Goal: Task Accomplishment & Management: Use online tool/utility

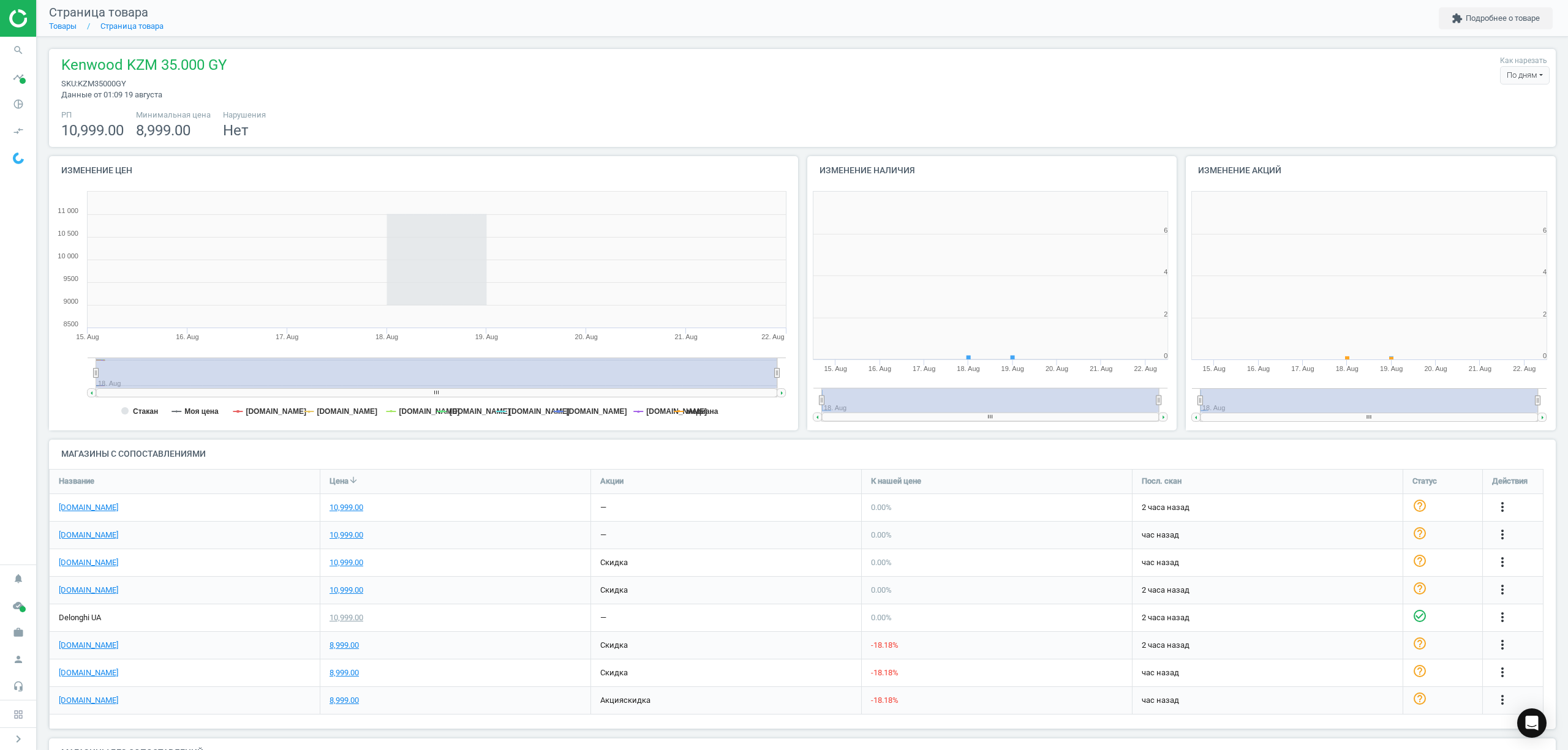
scroll to position [270, 392]
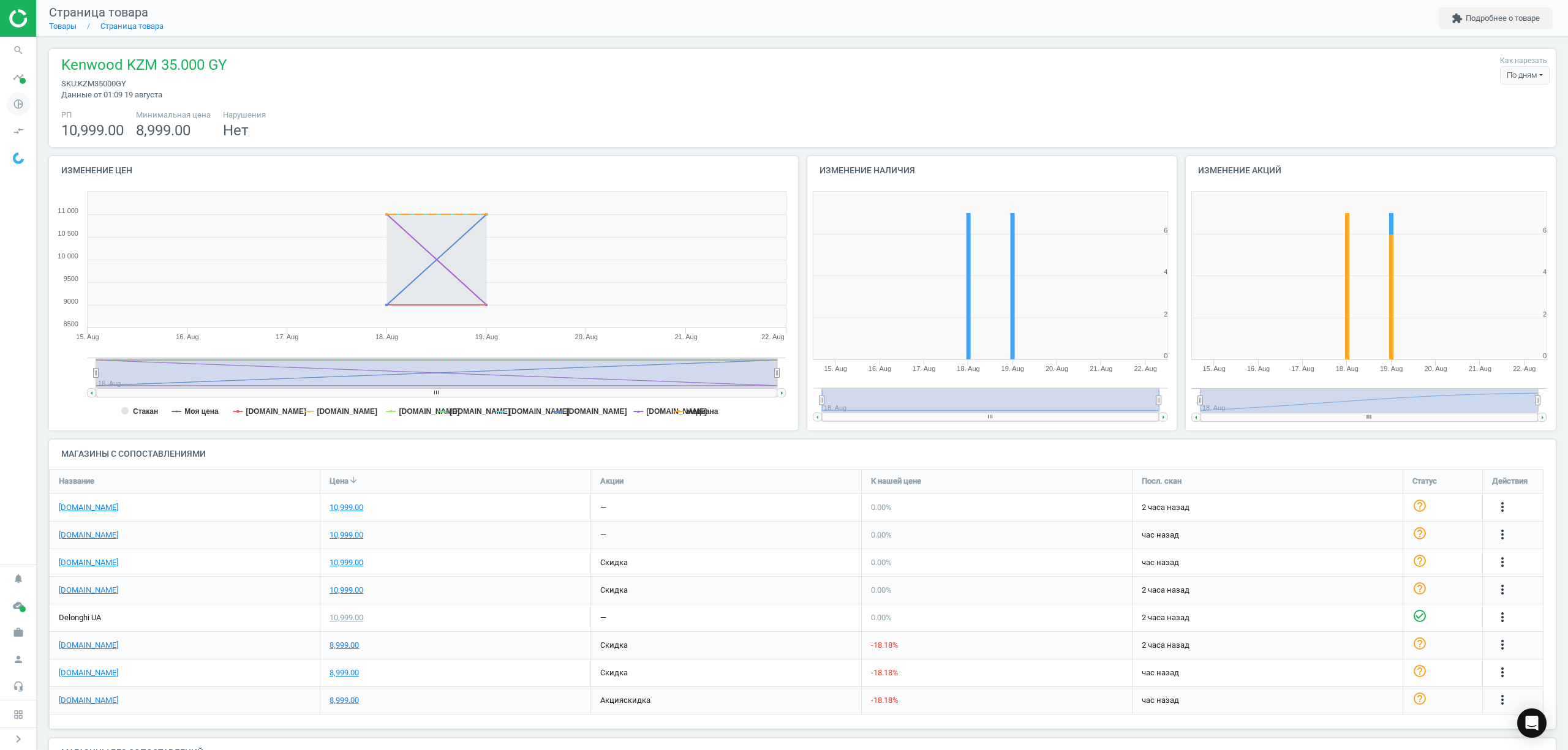
click at [18, 102] on icon "pie_chart_outlined" at bounding box center [18, 104] width 23 height 23
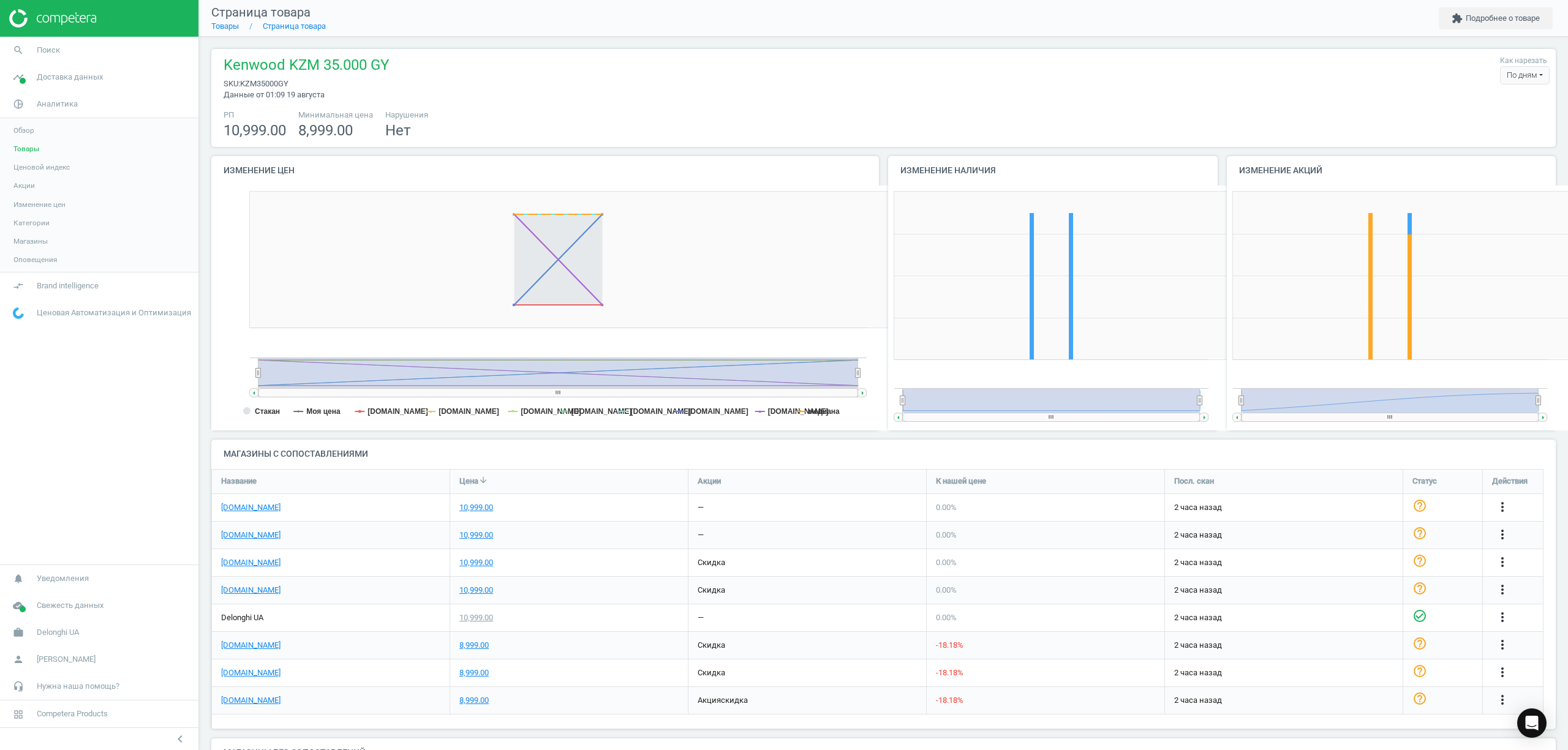
scroll to position [0, 0]
drag, startPoint x: 1423, startPoint y: 8, endPoint x: 1150, endPoint y: 8, distance: 273.0
click at [1150, 8] on nav "Страница товара Товары Страница товара extension Подробнее о товаре" at bounding box center [883, 18] width 1369 height 37
click at [45, 146] on link "Товары" at bounding box center [99, 148] width 198 height 18
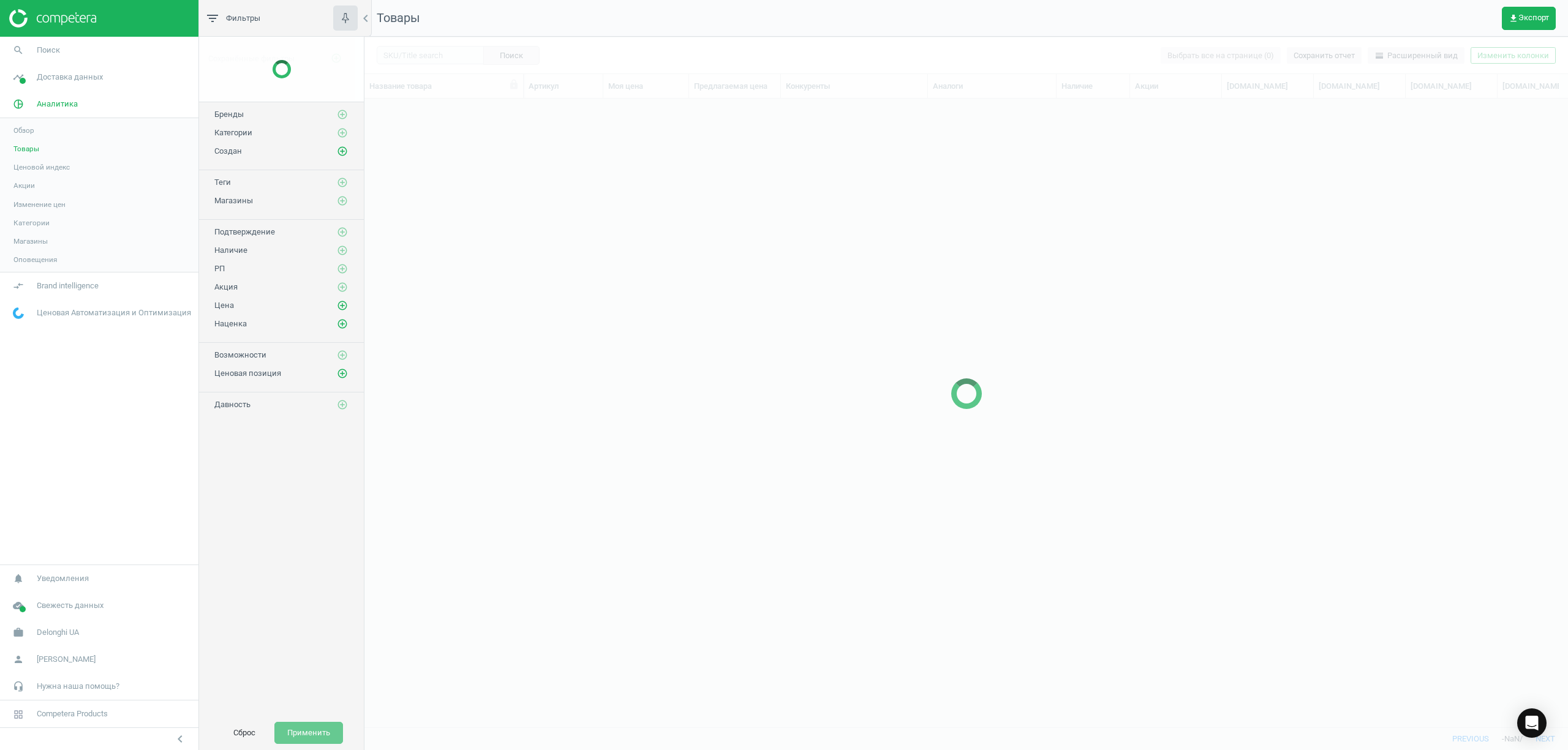
click at [10, 153] on link "Товары" at bounding box center [99, 148] width 198 height 18
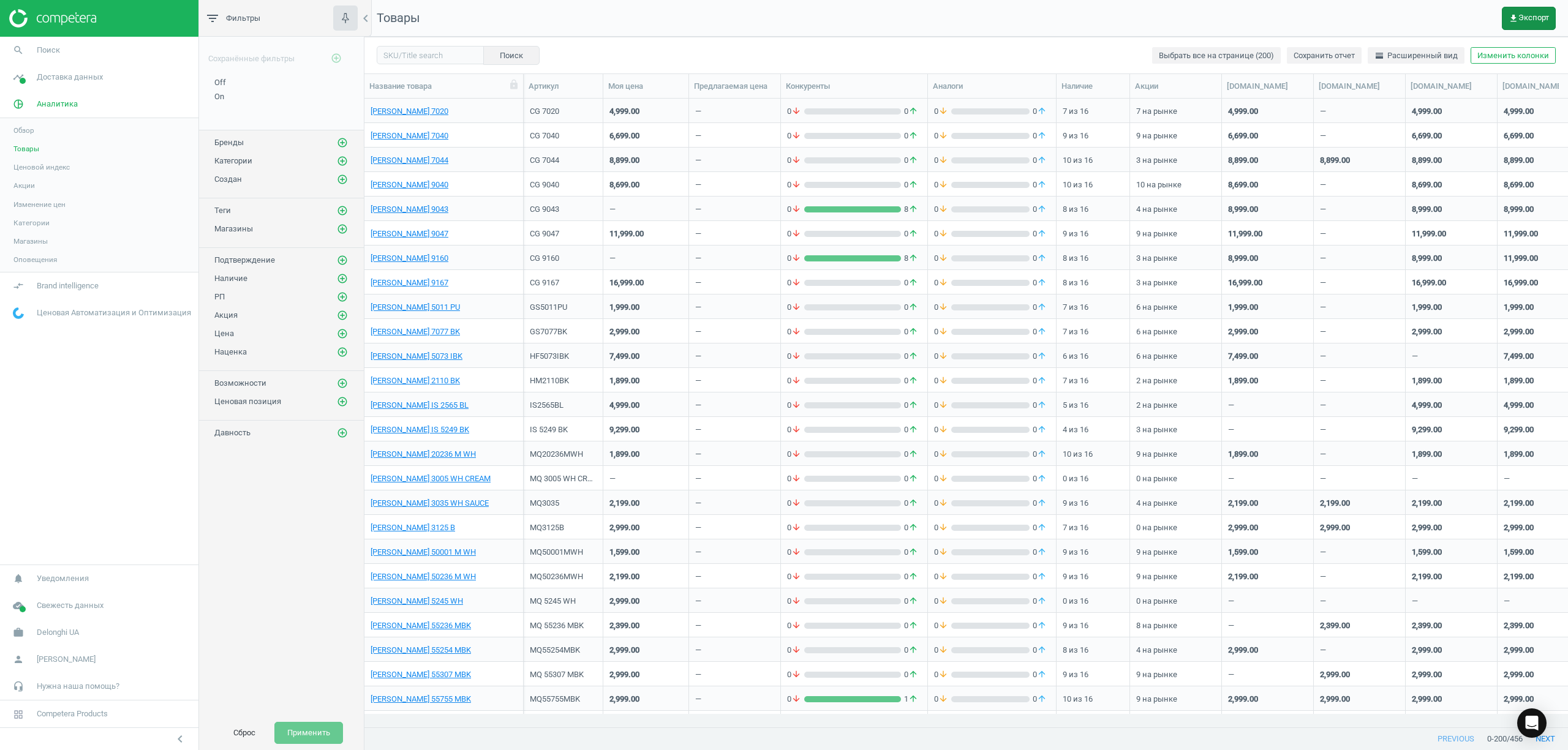
click at [1532, 15] on span "get_app Экспорт" at bounding box center [1529, 18] width 41 height 10
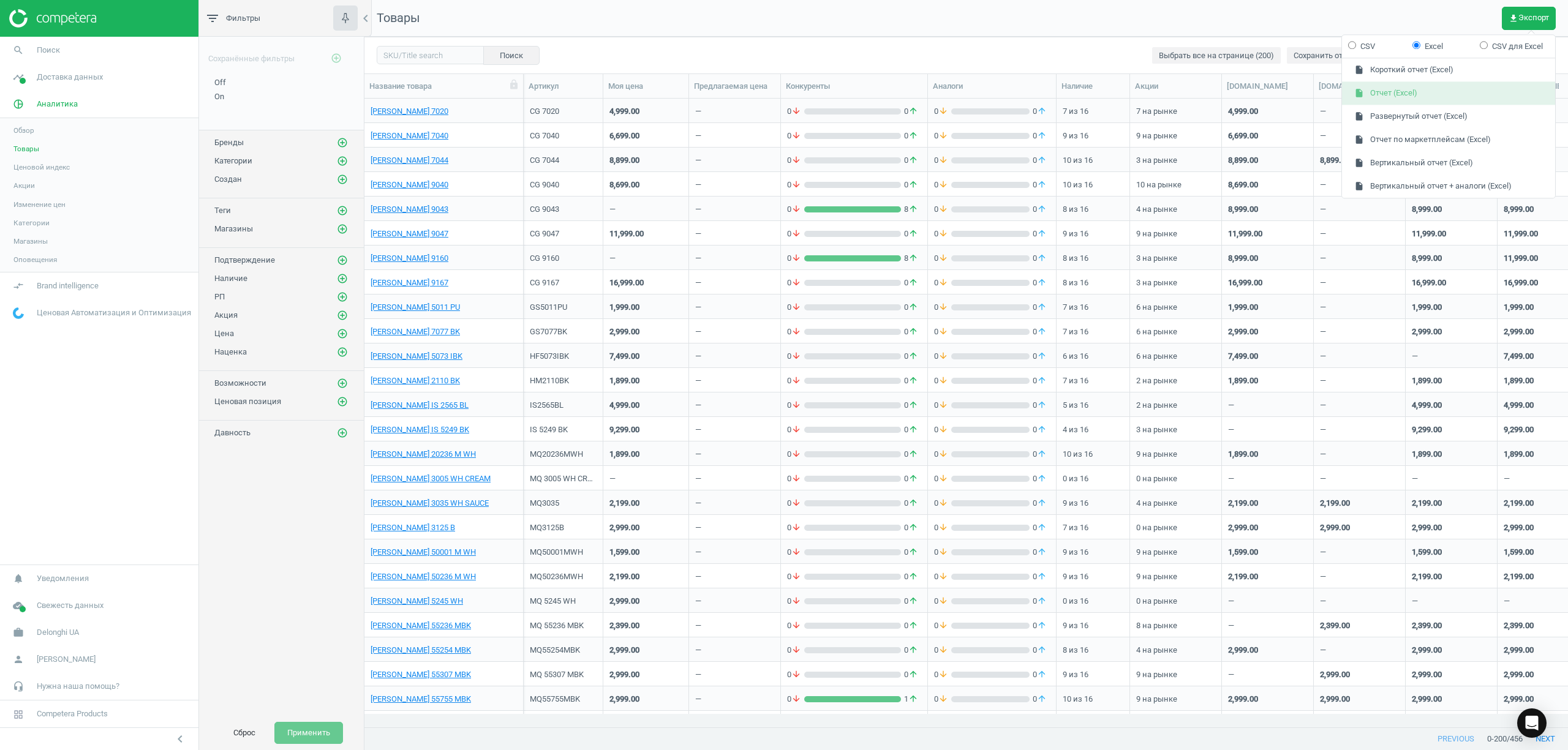
click at [1404, 101] on button "insert_drive_file Отчет (Excel)" at bounding box center [1449, 94] width 213 height 23
